Goal: Task Accomplishment & Management: Use online tool/utility

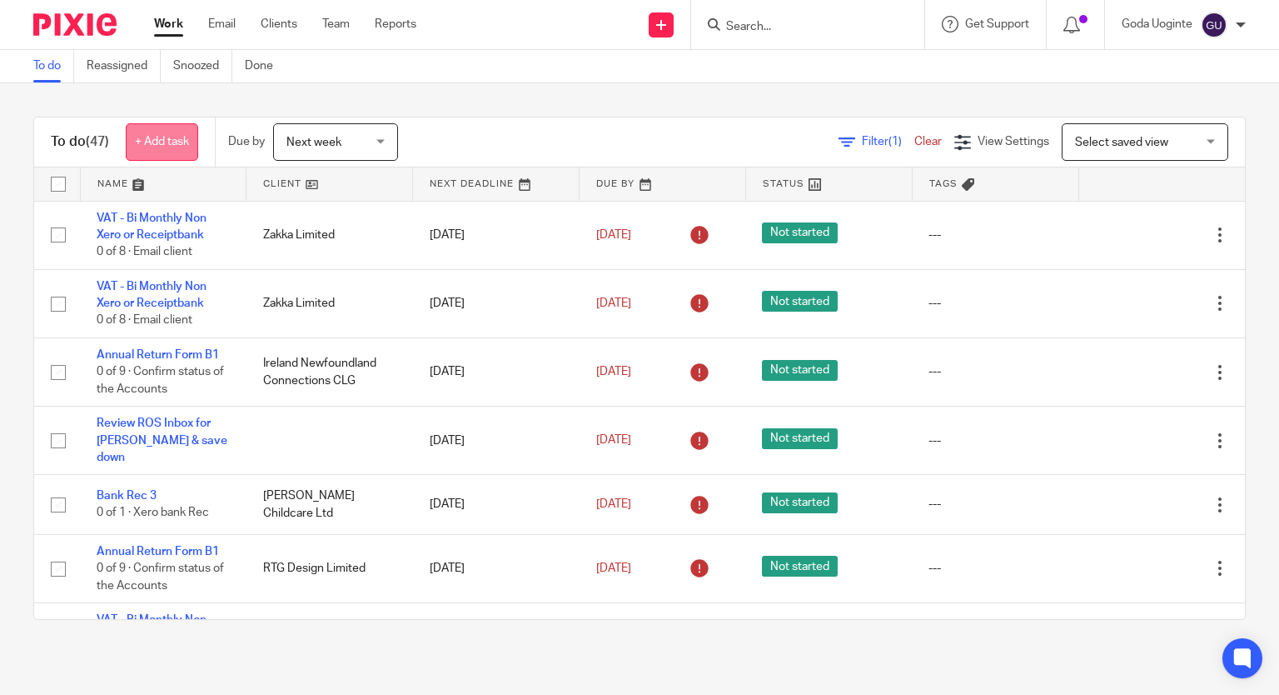
click at [173, 134] on link "+ Add task" at bounding box center [162, 141] width 72 height 37
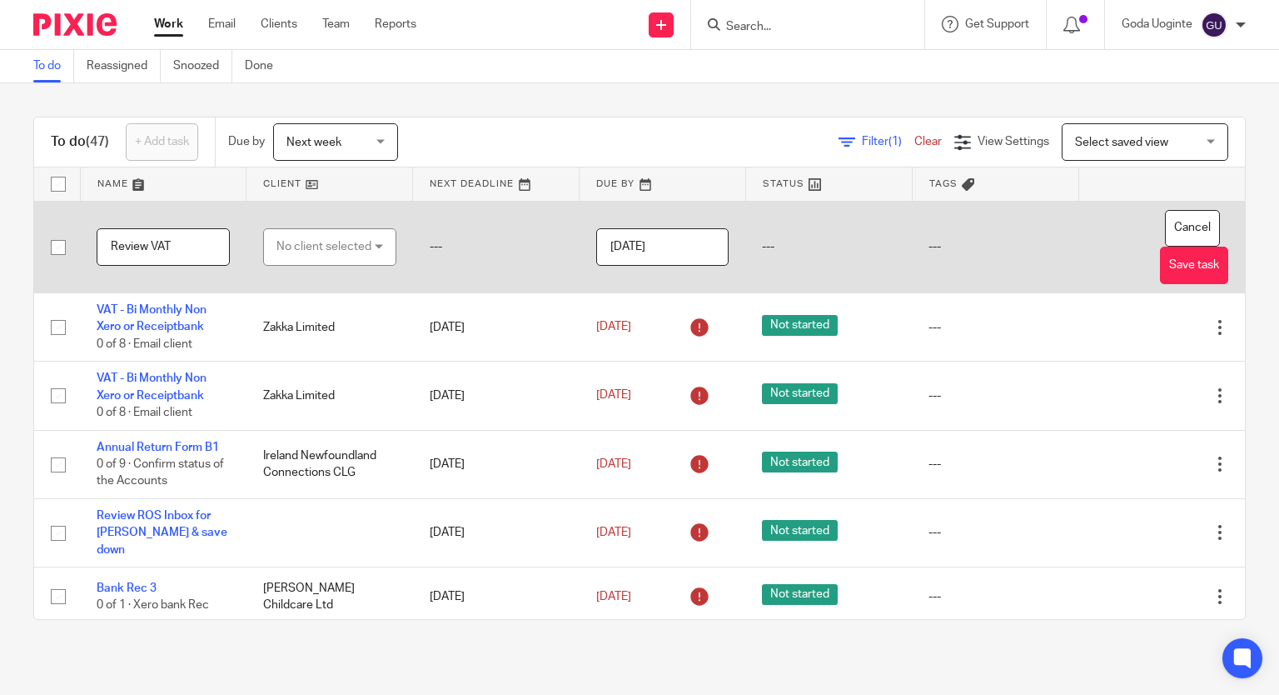
type input "Review VAT"
click at [339, 251] on div "No client selected" at bounding box center [324, 246] width 95 height 35
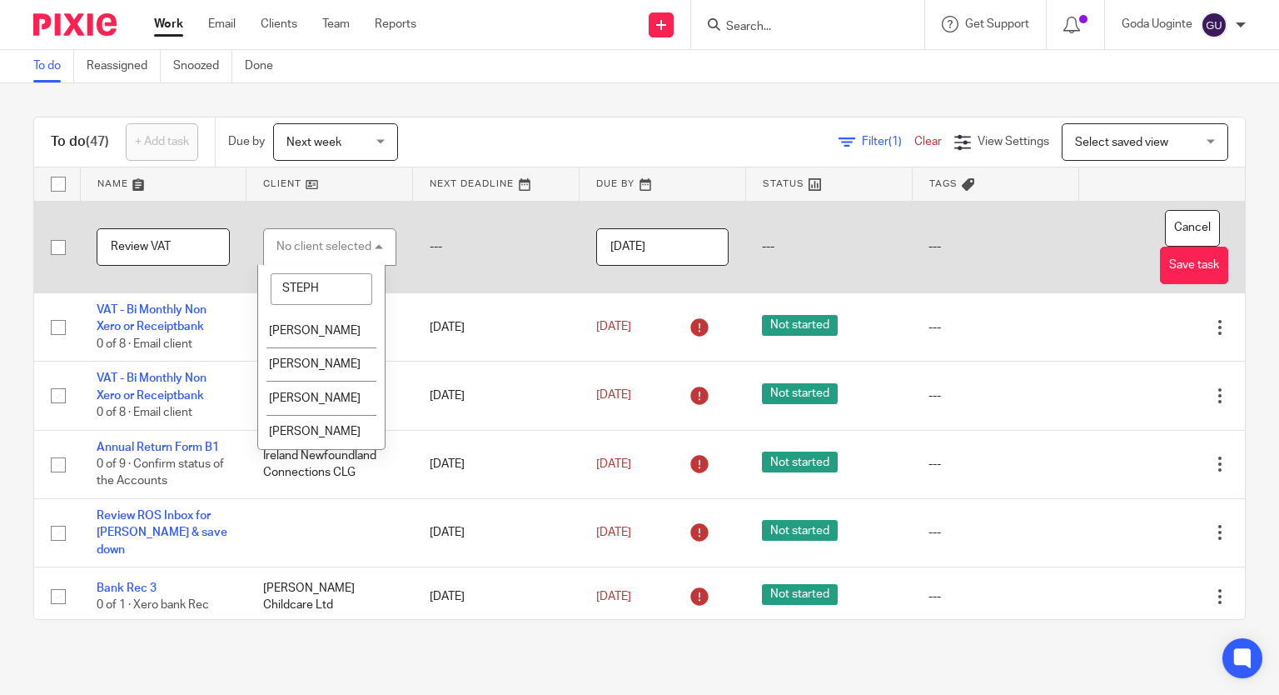
type input "STEPHE"
click at [335, 327] on span "[PERSON_NAME]" at bounding box center [315, 331] width 92 height 12
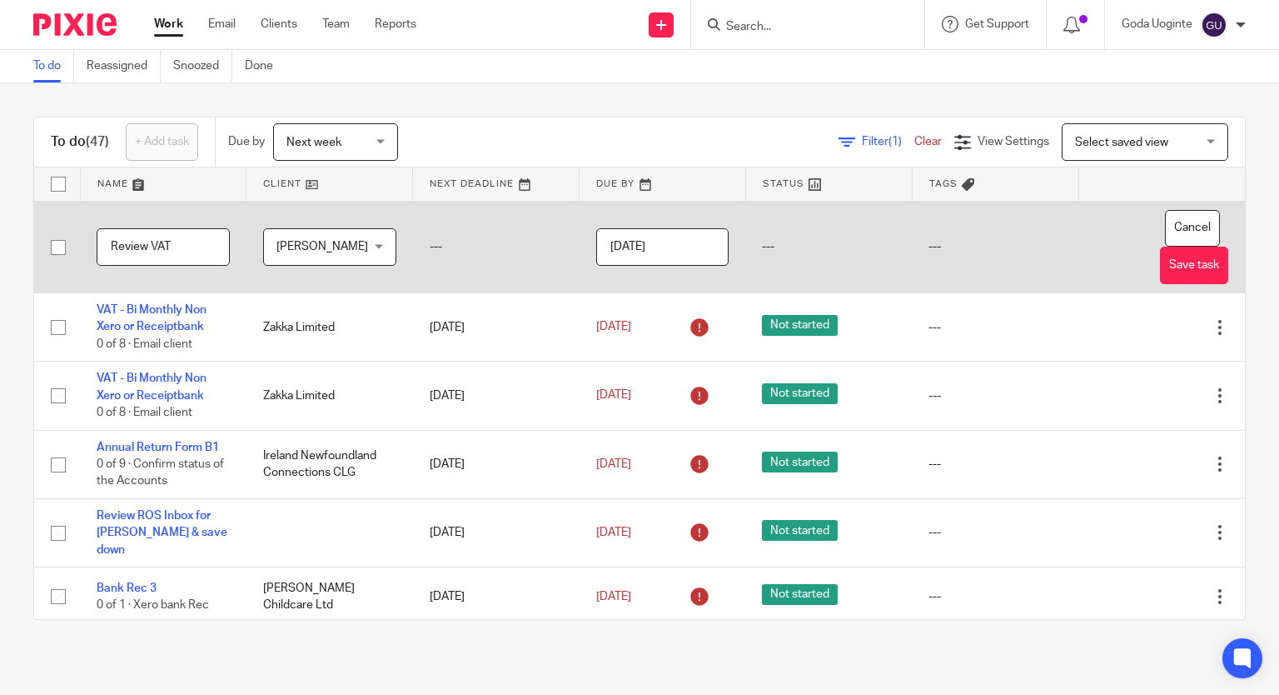
click at [696, 250] on input "[DATE]" at bounding box center [662, 246] width 133 height 37
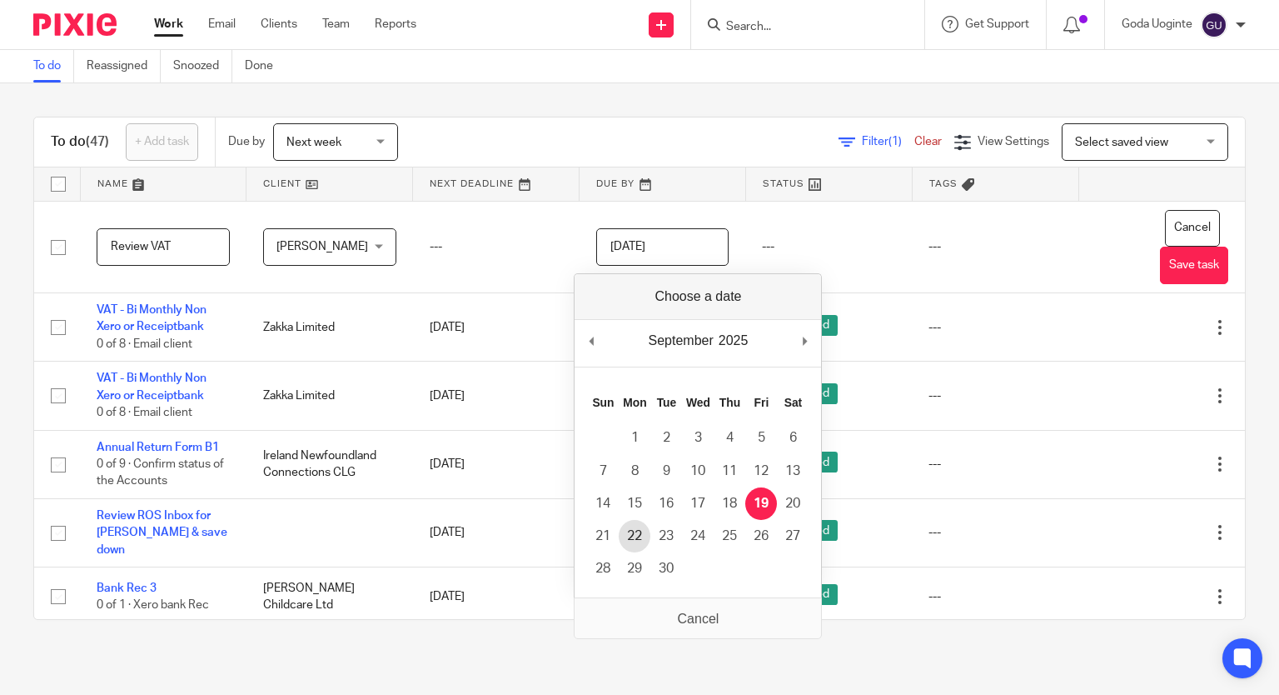
type input "2025-09-22"
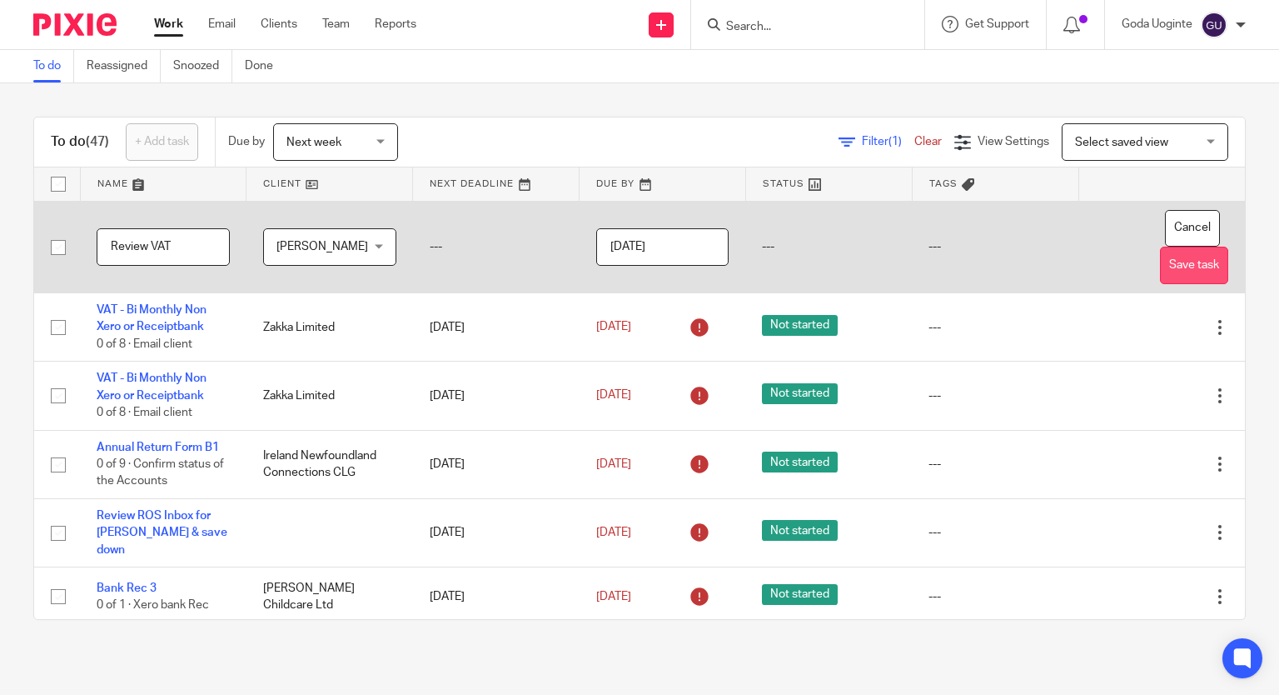
click at [1163, 257] on button "Save task" at bounding box center [1194, 265] width 68 height 37
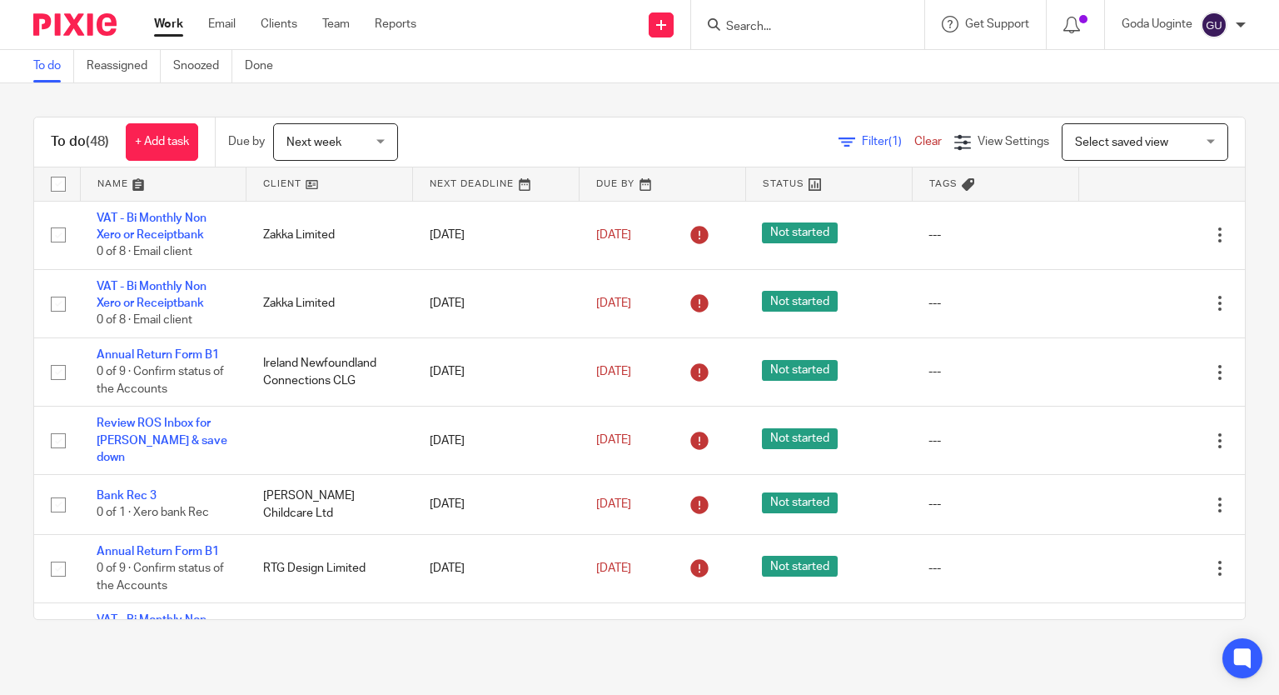
click at [344, 137] on span "Next week" at bounding box center [331, 141] width 88 height 35
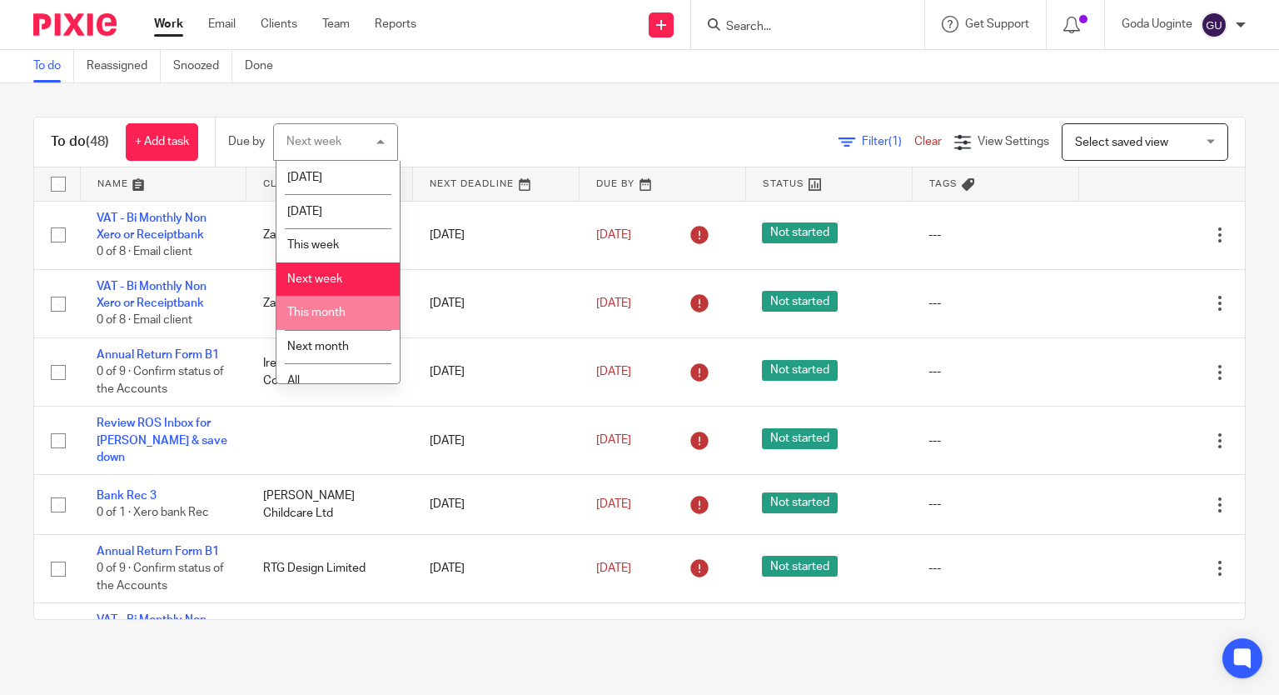
click at [329, 311] on span "This month" at bounding box center [316, 313] width 58 height 12
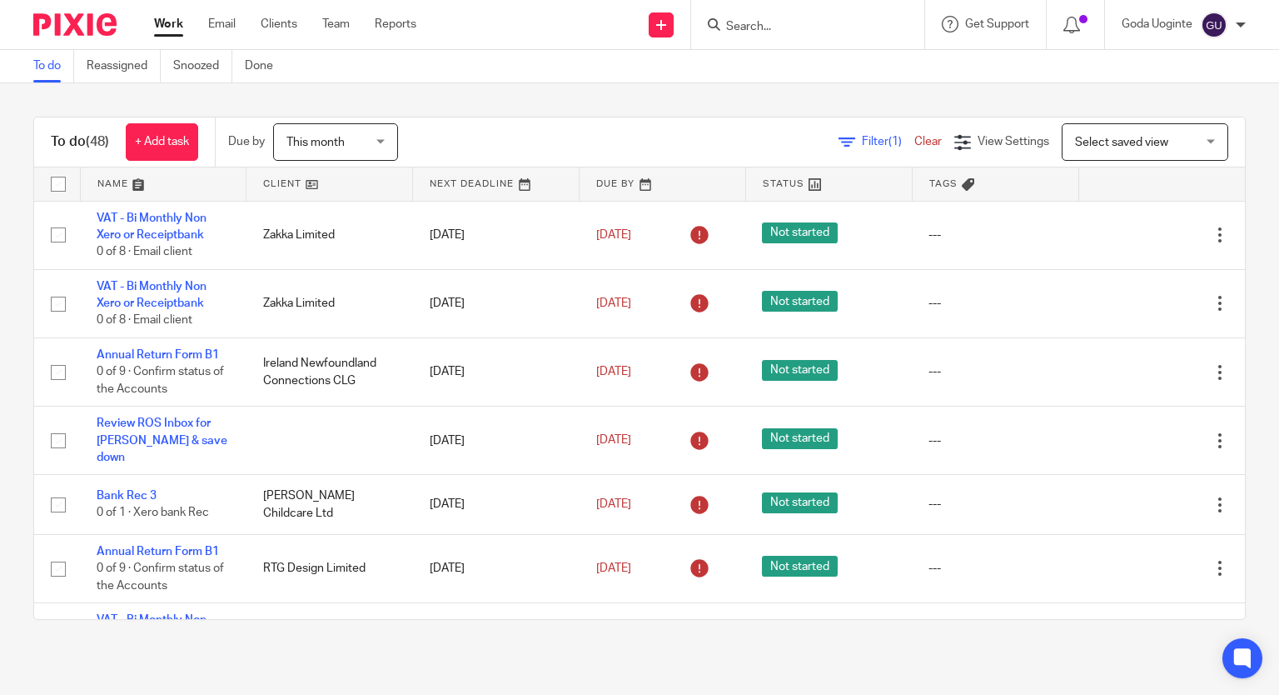
click at [319, 184] on link at bounding box center [330, 183] width 166 height 33
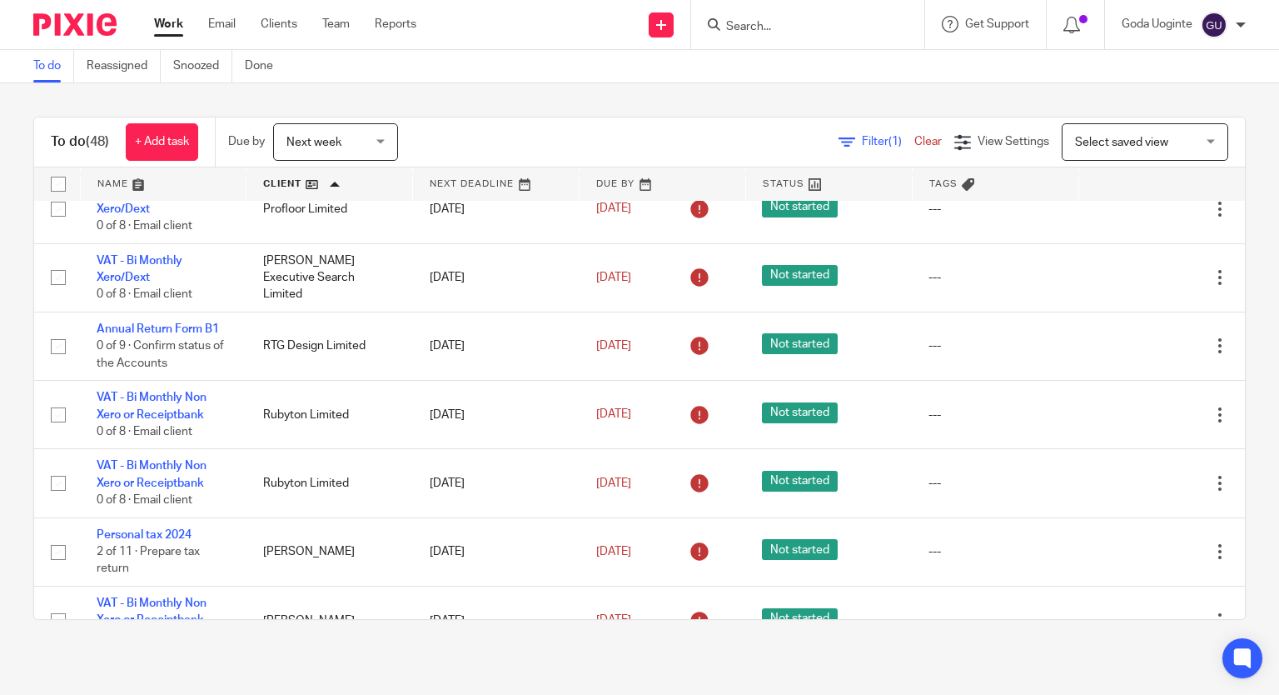
scroll to position [2499, 0]
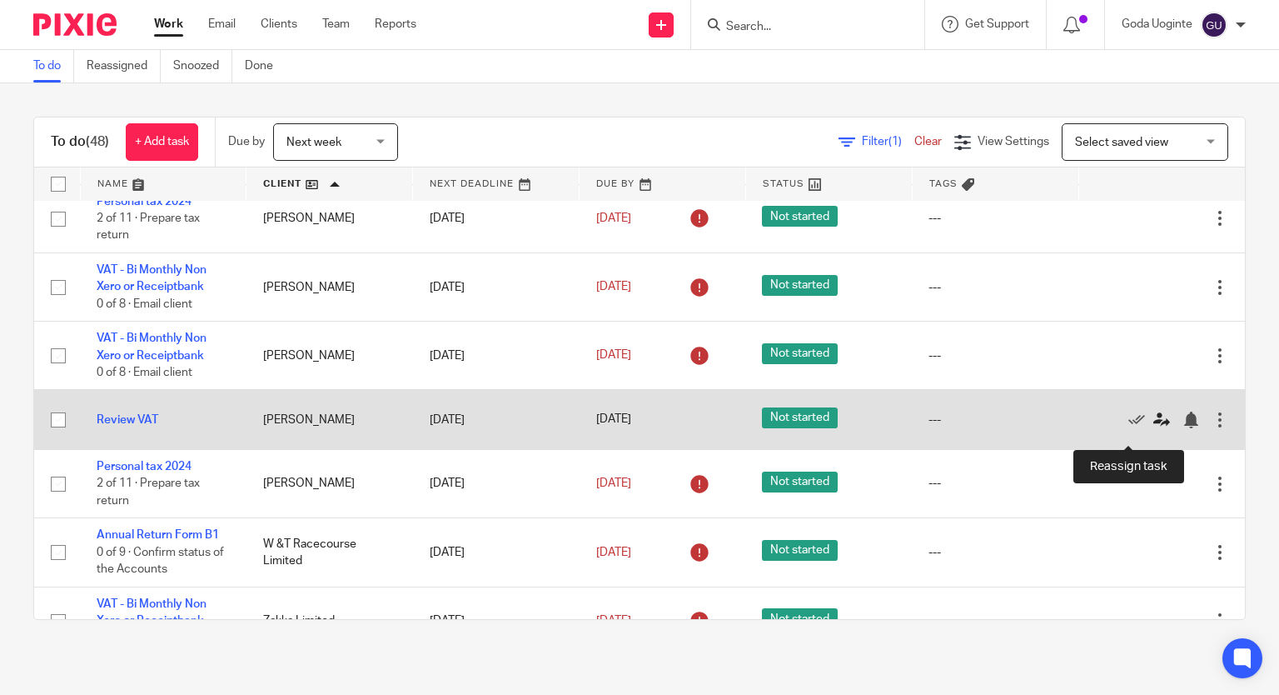
click at [1154, 428] on icon at bounding box center [1162, 419] width 17 height 17
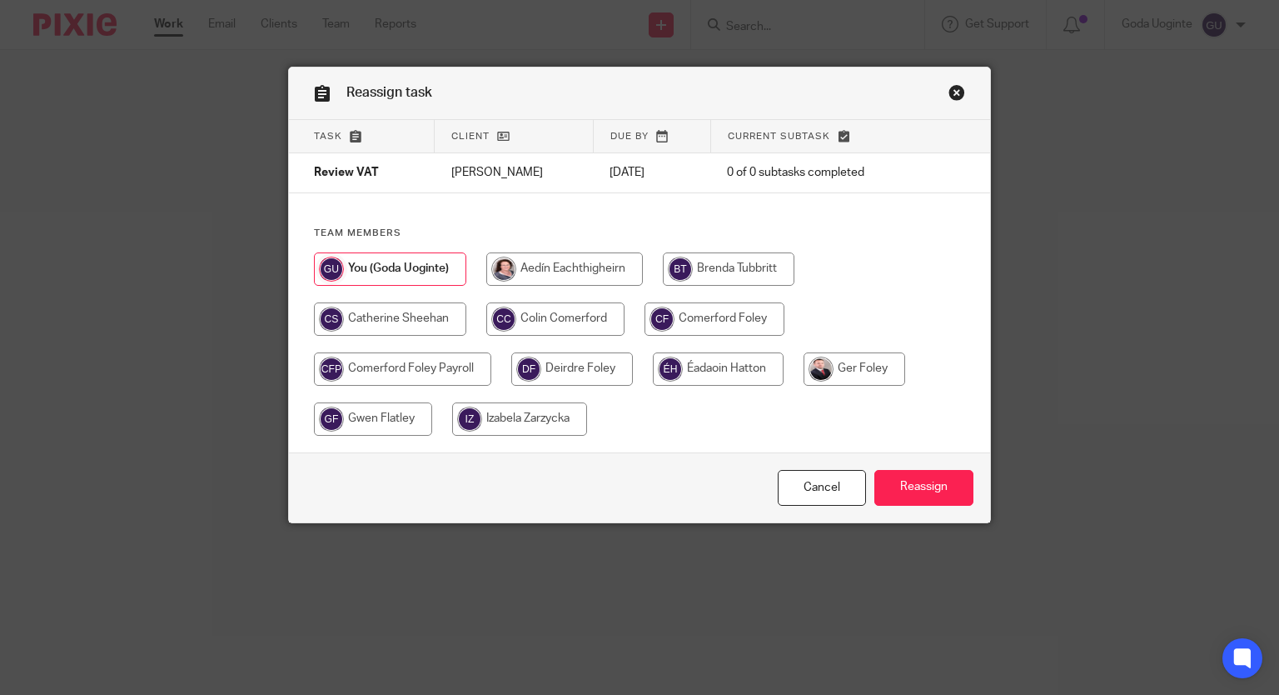
click at [595, 307] on input "radio" at bounding box center [555, 318] width 138 height 33
radio input "true"
click at [934, 488] on input "Reassign" at bounding box center [924, 488] width 99 height 36
